Goal: Task Accomplishment & Management: Complete application form

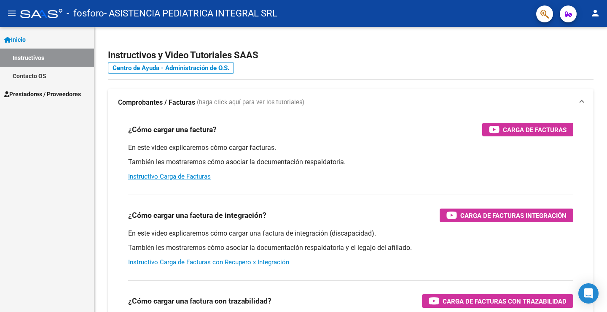
click at [30, 93] on span "Prestadores / Proveedores" at bounding box center [42, 93] width 77 height 9
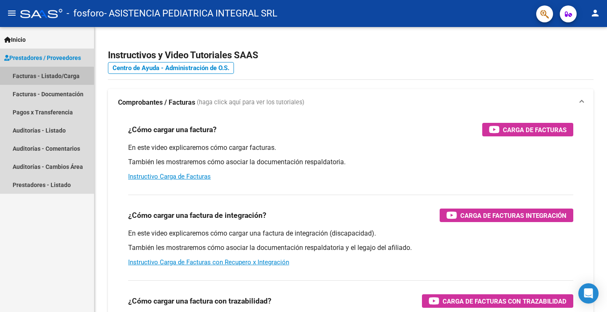
click at [34, 77] on link "Facturas - Listado/Carga" at bounding box center [47, 76] width 94 height 18
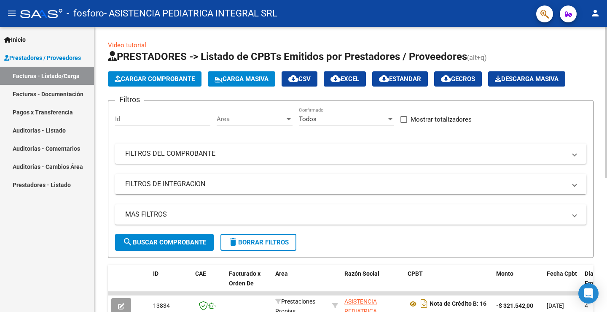
click at [132, 79] on span "Cargar Comprobante" at bounding box center [155, 79] width 80 height 8
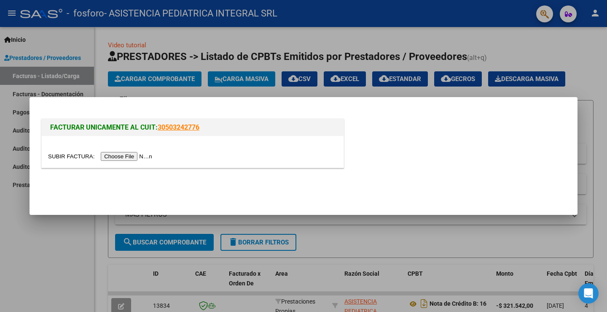
click at [133, 154] on input "file" at bounding box center [101, 156] width 107 height 9
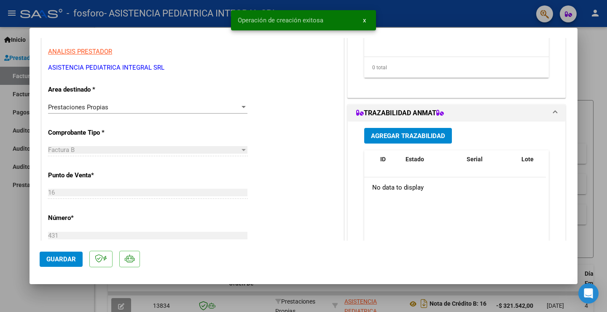
scroll to position [169, 0]
click at [223, 108] on div "Prestaciones Propias" at bounding box center [144, 107] width 192 height 8
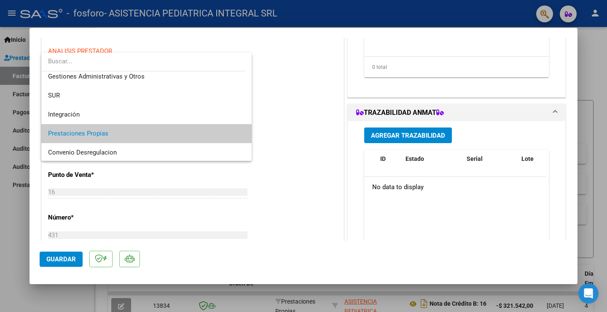
scroll to position [42, 0]
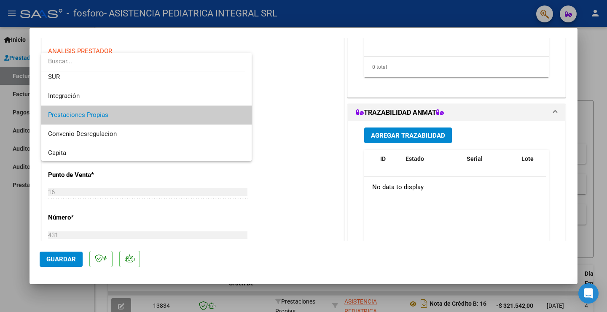
click at [221, 112] on span "Prestaciones Propias" at bounding box center [146, 114] width 197 height 19
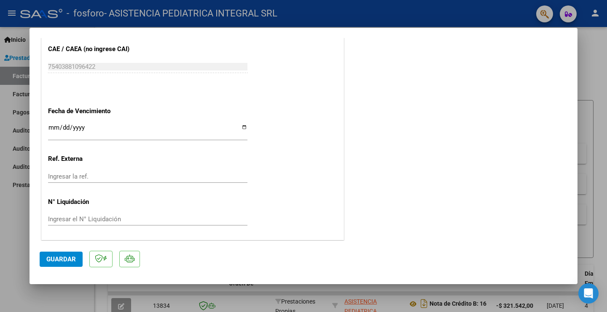
scroll to position [472, 0]
click at [55, 258] on span "Guardar" at bounding box center [61, 259] width 30 height 8
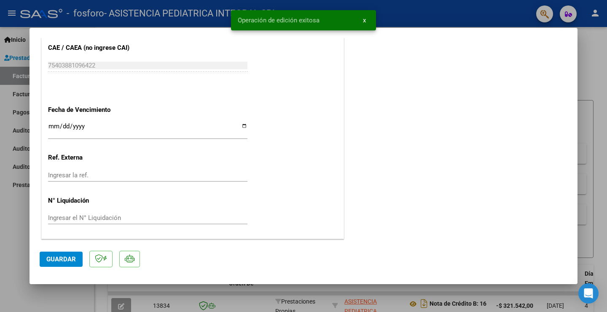
click at [16, 221] on div at bounding box center [303, 156] width 607 height 312
type input "$ 0,00"
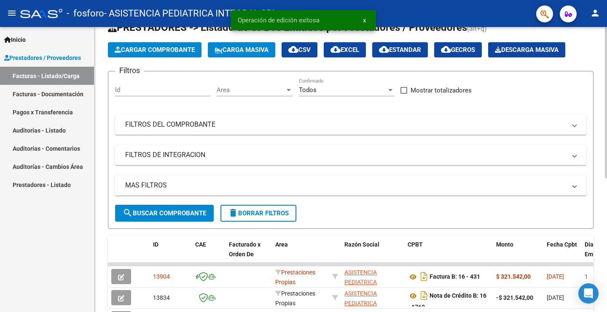
scroll to position [42, 0]
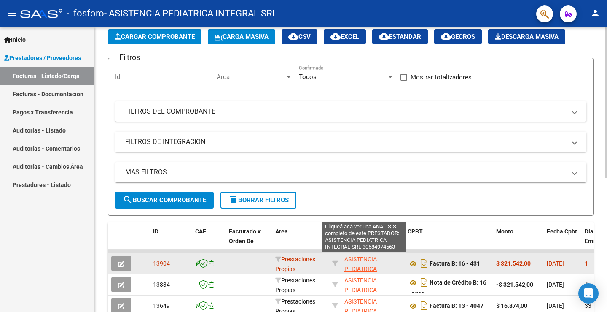
click at [365, 267] on span "ASISTENCIA PEDIATRICA INTEGRAL SRL" at bounding box center [365, 269] width 40 height 26
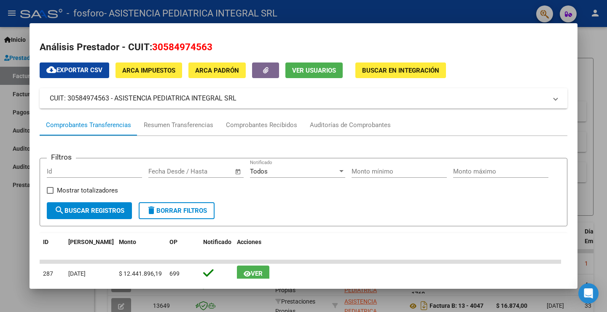
scroll to position [0, 0]
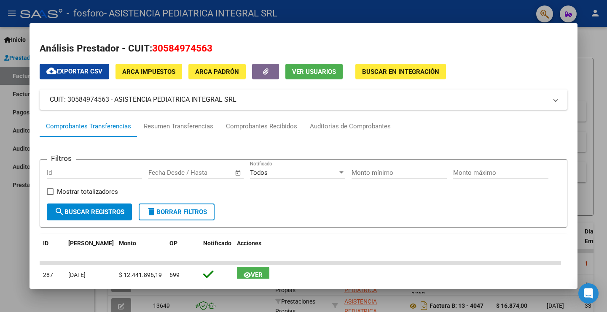
click at [3, 229] on div at bounding box center [303, 156] width 607 height 312
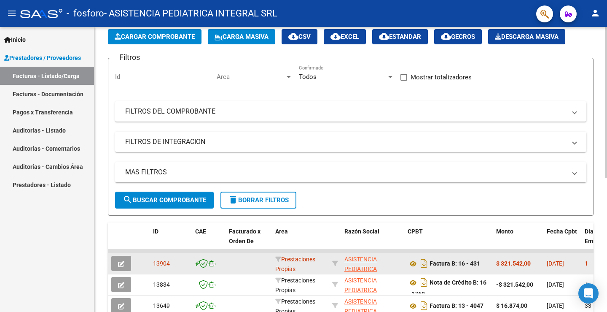
click at [114, 260] on button "button" at bounding box center [121, 263] width 20 height 15
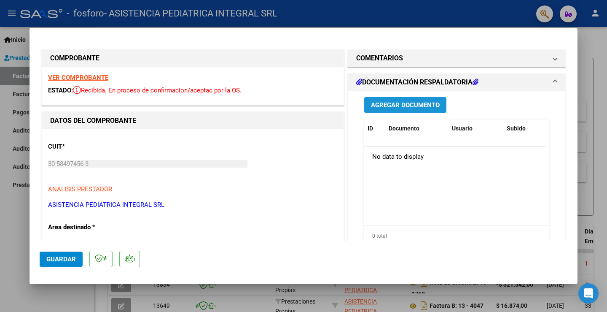
click at [396, 104] on span "Agregar Documento" at bounding box center [405, 105] width 69 height 8
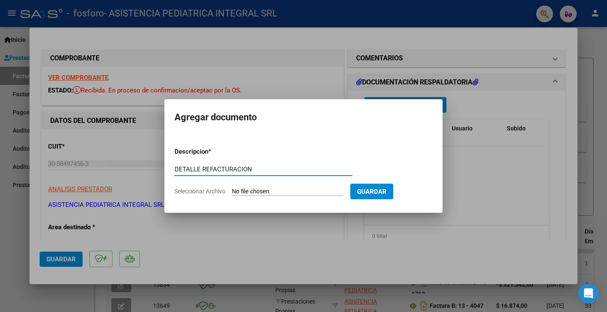
type input "DETALLE REFACTURACION"
click at [221, 192] on span "Seleccionar Archivo" at bounding box center [200, 191] width 51 height 7
click at [232, 192] on input "Seleccionar Archivo" at bounding box center [288, 192] width 112 height 8
type input "C:\fakepath\Solicitud de reconocimiento de débitos B12-2772.xlsx"
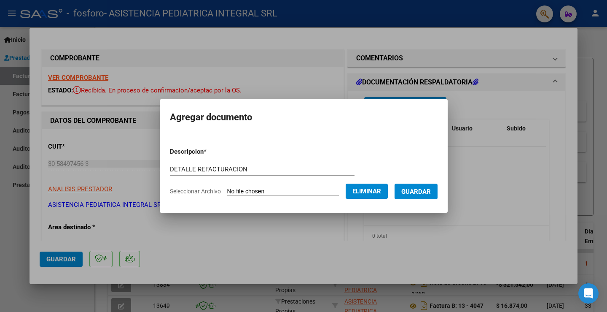
click at [419, 190] on span "Guardar" at bounding box center [417, 192] width 30 height 8
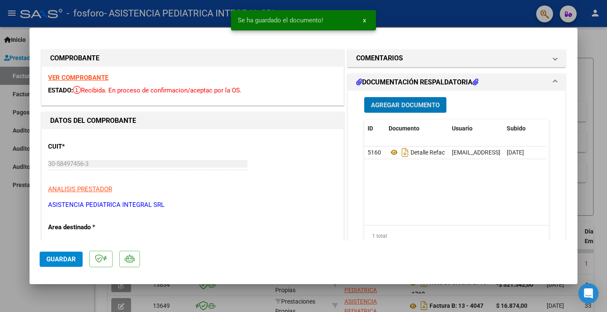
click at [402, 99] on button "Agregar Documento" at bounding box center [405, 105] width 82 height 16
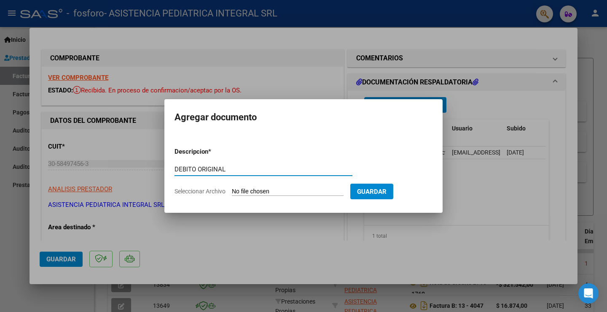
type input "DEBITO ORIGINAL"
click at [224, 191] on span "Seleccionar Archivo" at bounding box center [200, 191] width 51 height 7
click at [232, 191] on input "Seleccionar Archivo" at bounding box center [288, 192] width 112 height 8
type input "C:\fakepath\DEBITO OSPIF B12-2772.pdf"
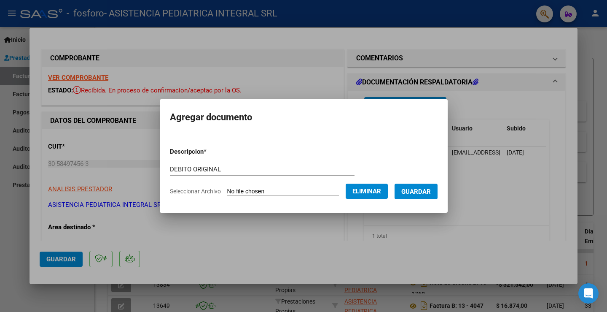
click at [423, 189] on span "Guardar" at bounding box center [417, 192] width 30 height 8
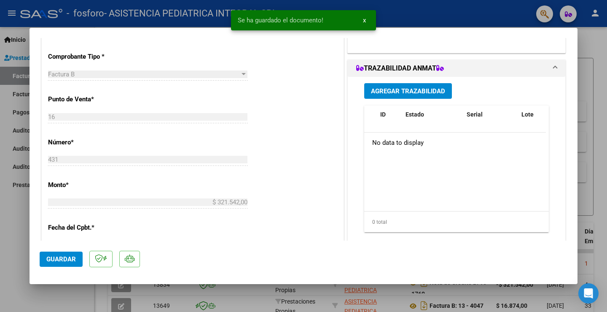
scroll to position [211, 0]
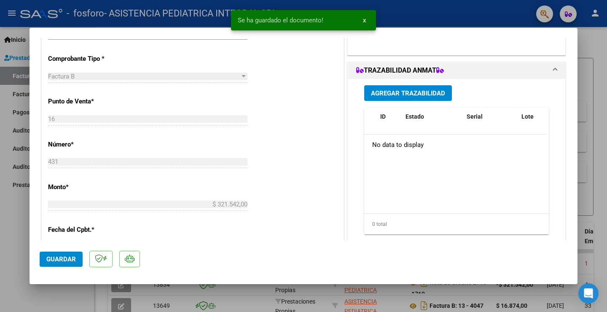
click at [60, 256] on span "Guardar" at bounding box center [61, 259] width 30 height 8
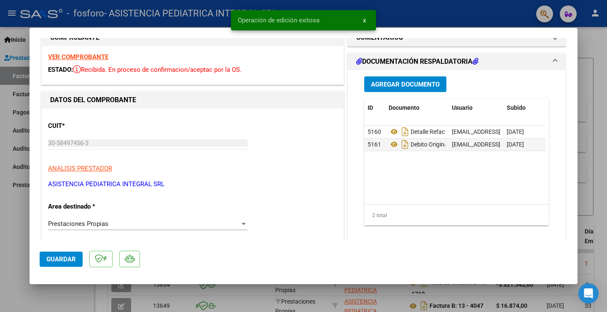
scroll to position [0, 0]
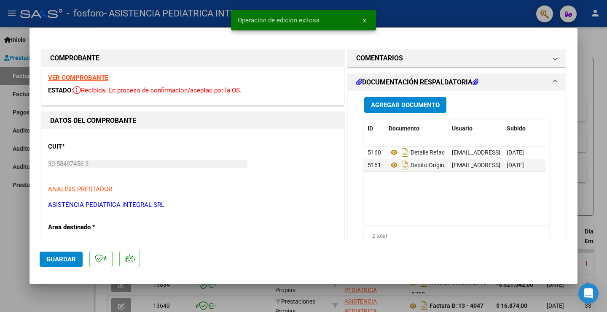
click at [364, 17] on span "x" at bounding box center [364, 20] width 3 height 8
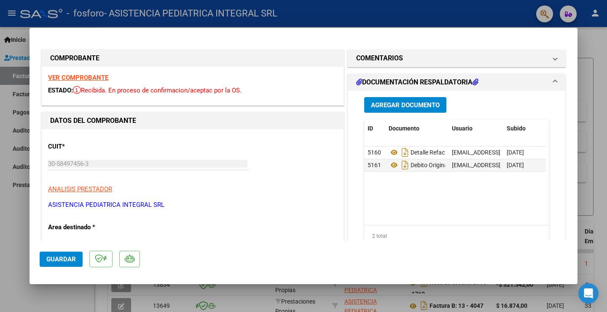
click at [67, 259] on span "Guardar" at bounding box center [61, 259] width 30 height 8
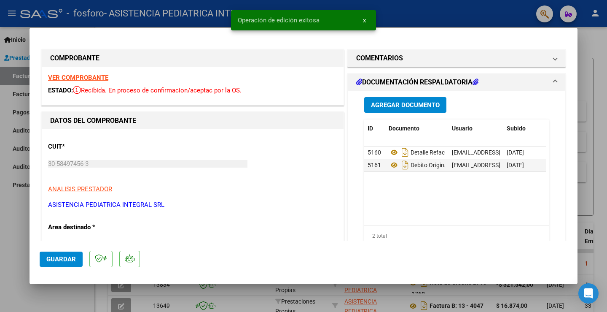
click at [18, 263] on div at bounding box center [303, 156] width 607 height 312
type input "$ 0,00"
